Goal: Navigation & Orientation: Find specific page/section

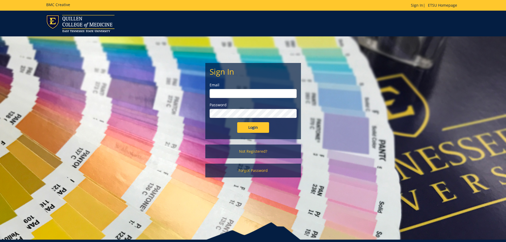
type input "[PERSON_NAME][EMAIL_ADDRESS][DOMAIN_NAME]"
click at [247, 128] on input "Login" at bounding box center [253, 127] width 32 height 11
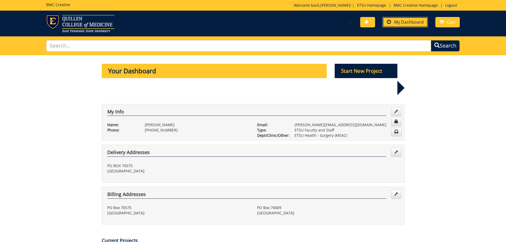
click at [405, 22] on span "My Dashboard" at bounding box center [408, 22] width 29 height 6
click at [409, 27] on link "My Dashboard" at bounding box center [404, 22] width 45 height 10
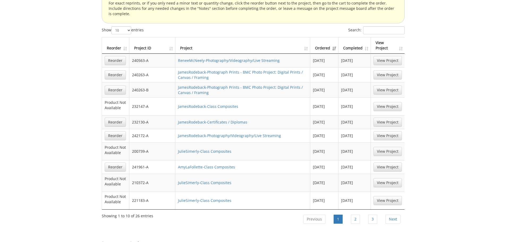
scroll to position [292, 0]
